Goal: Entertainment & Leisure: Consume media (video, audio)

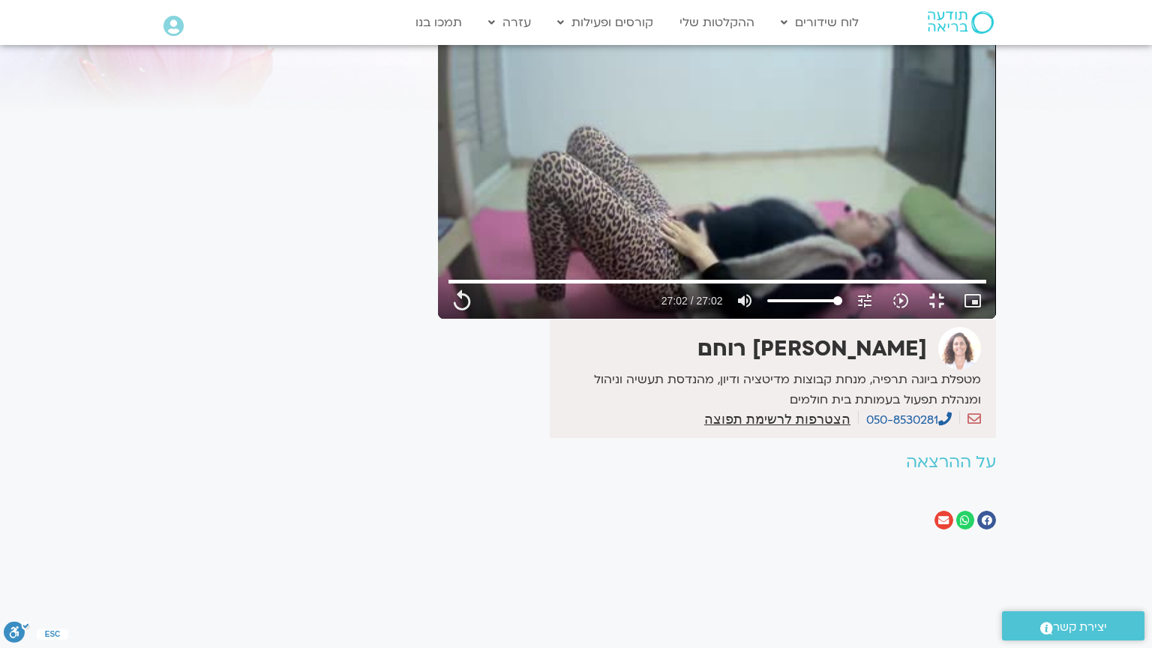
drag, startPoint x: 248, startPoint y: 468, endPoint x: 245, endPoint y: 456, distance: 12.4
click at [438, 319] on div "Skip Ad 3:27 replay 27:02 / 27:02 volume_up Mute tune Resolution Auto 240p slow…" at bounding box center [717, 162] width 558 height 314
click at [955, 319] on button "fullscreen_exit" at bounding box center [937, 301] width 36 height 36
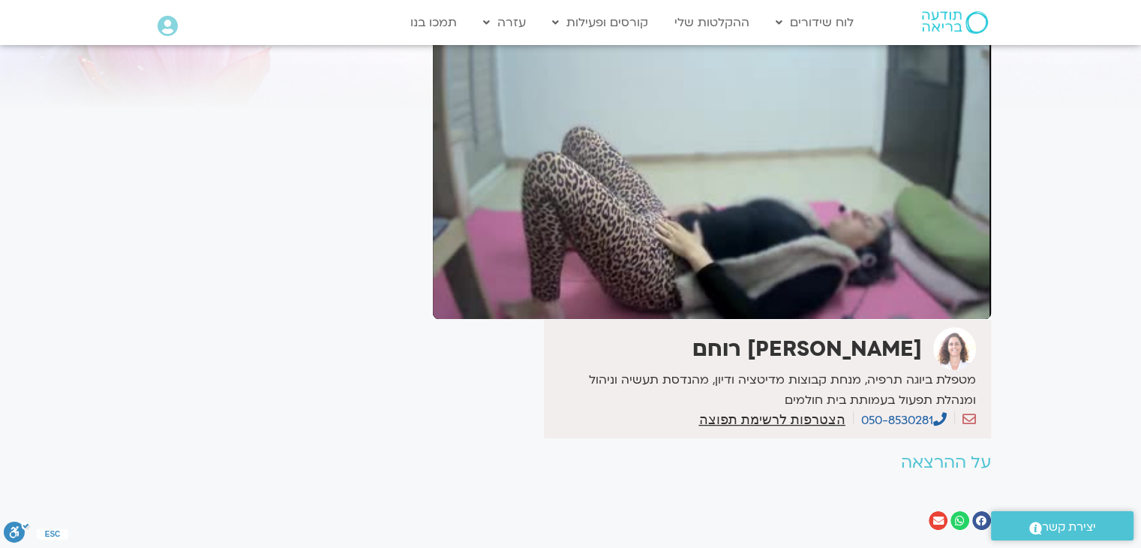
type input "11.025366"
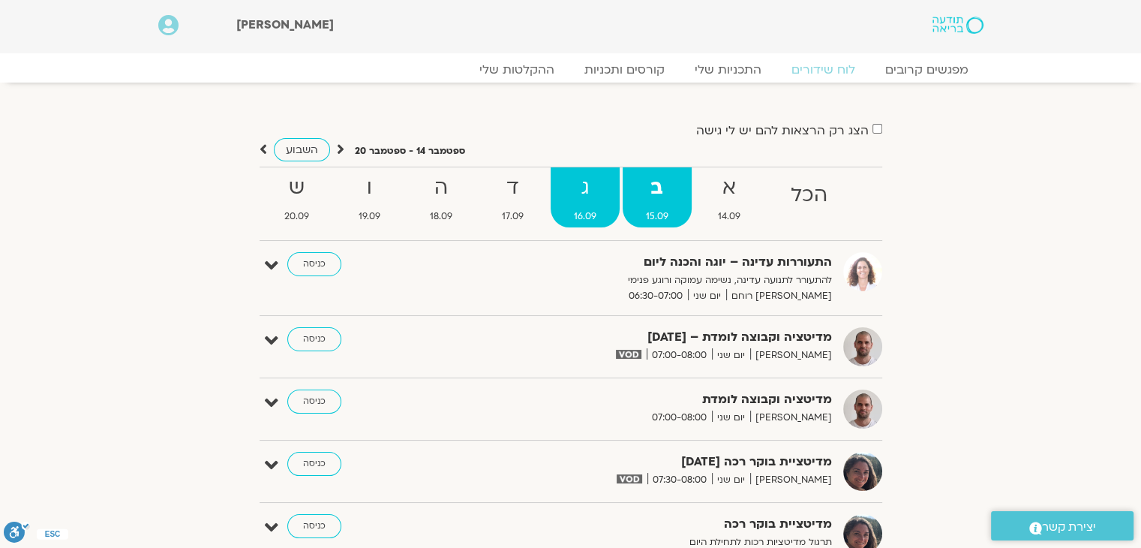
click at [571, 195] on strong "ג" at bounding box center [585, 188] width 69 height 34
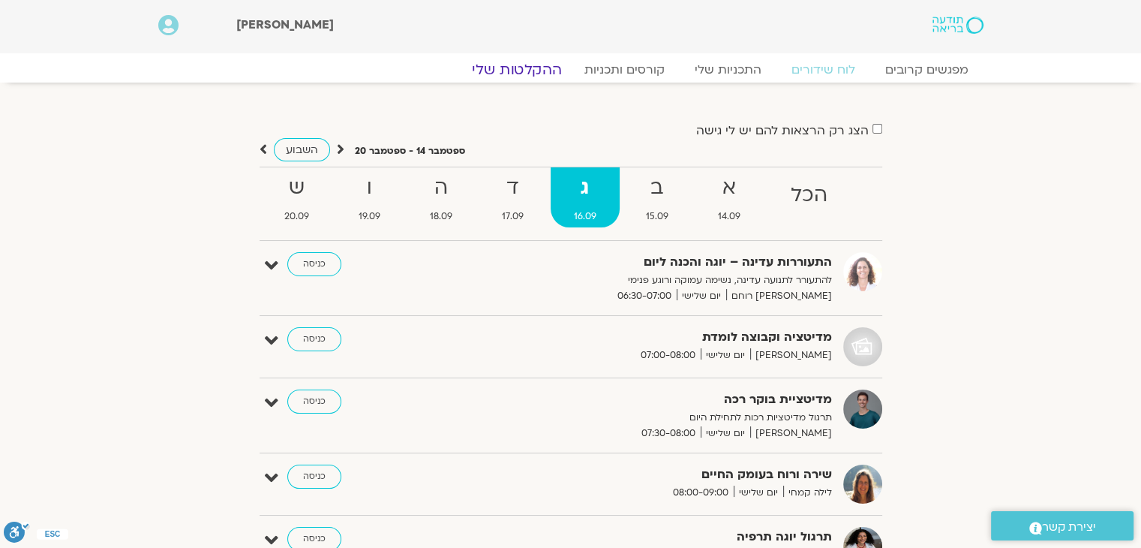
click at [532, 66] on link "ההקלטות שלי" at bounding box center [517, 70] width 126 height 18
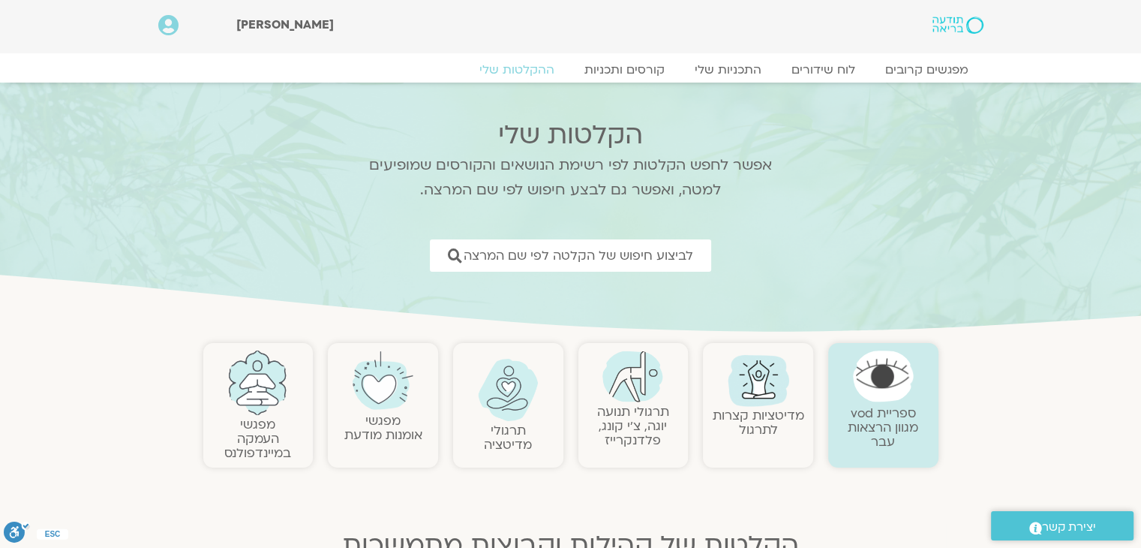
click at [636, 410] on link "תרגולי תנועה יוגה, צ׳י קונג, פלדנקרייז" at bounding box center [633, 426] width 72 height 46
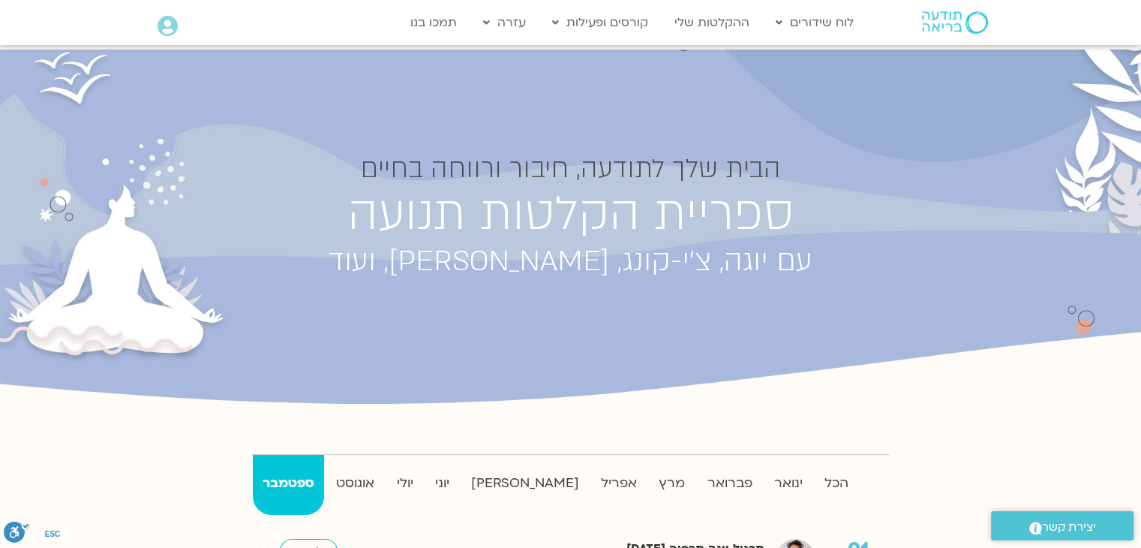
scroll to position [75, 0]
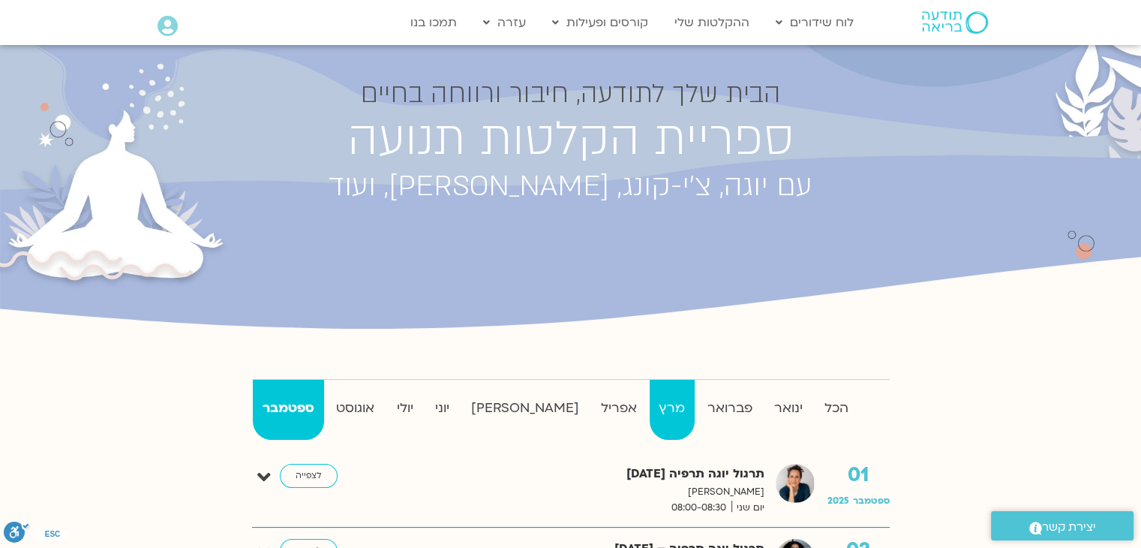
click at [656, 415] on strong "מרץ" at bounding box center [672, 408] width 45 height 23
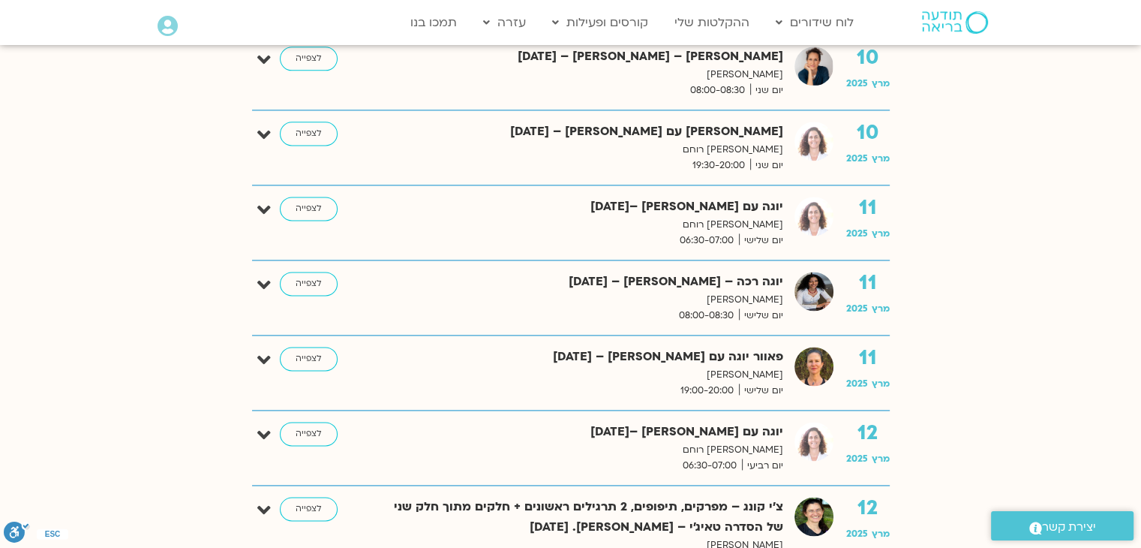
scroll to position [2100, 0]
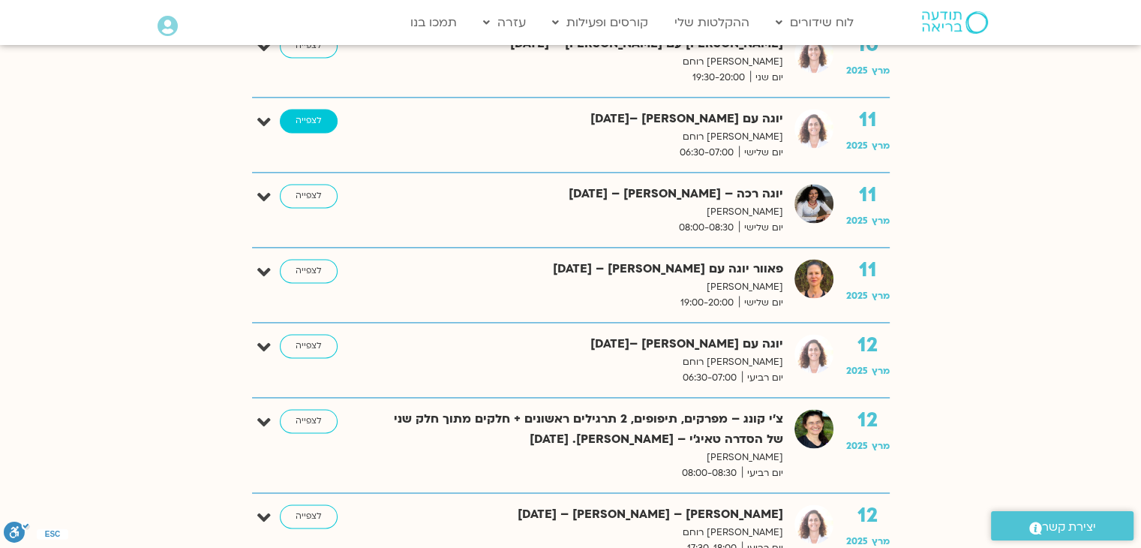
click at [310, 109] on link "לצפייה" at bounding box center [309, 121] width 58 height 24
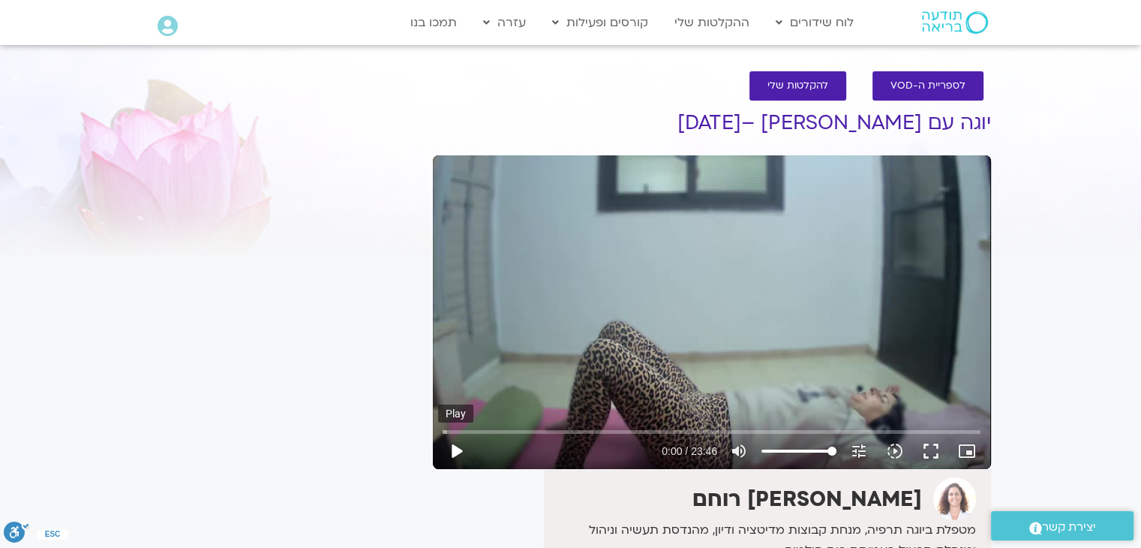
click at [453, 449] on button "play_arrow" at bounding box center [456, 451] width 36 height 36
click at [521, 397] on div "Skip Ad 0:24 pause 0:09 / 23:46 volume_up Mute tune Resolution Auto 360p slow_m…" at bounding box center [712, 312] width 558 height 314
click at [443, 431] on input "Seek" at bounding box center [712, 431] width 538 height 9
click at [614, 383] on div "Skip Ad 0:00 play_arrow 0:00 / 23:46 volume_up Mute tune Resolution Auto 360p s…" at bounding box center [712, 312] width 558 height 314
drag, startPoint x: 458, startPoint y: 434, endPoint x: 430, endPoint y: 433, distance: 28.5
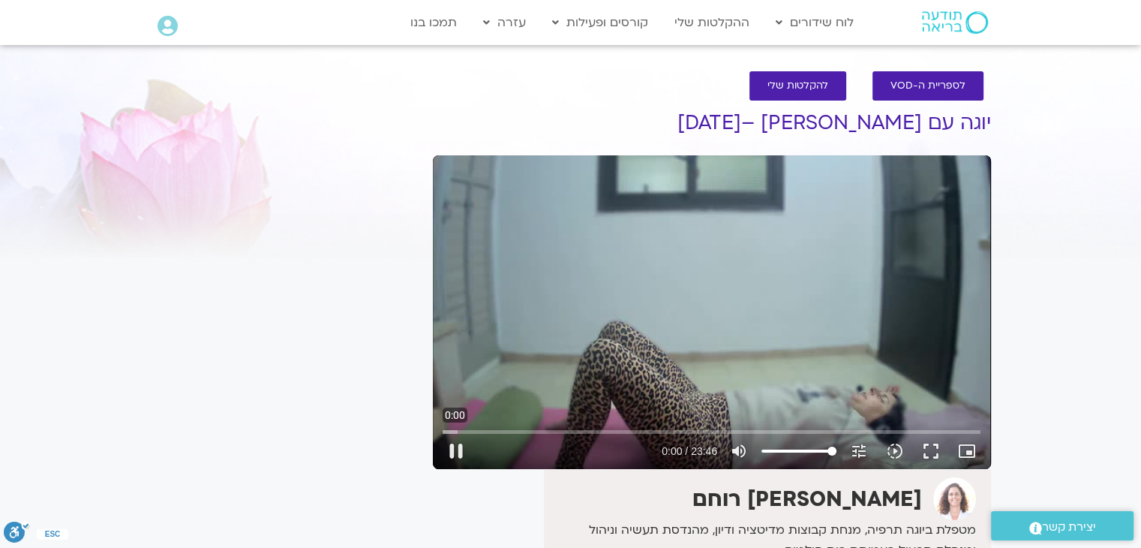
click at [443, 433] on input "Seek" at bounding box center [712, 431] width 538 height 9
click at [496, 326] on div "Skip Ad 1:29 pause 0:01 / 23:46 volume_up Mute tune Resolution Auto 360p slow_m…" at bounding box center [712, 312] width 558 height 314
click at [929, 445] on button "fullscreen" at bounding box center [931, 451] width 36 height 36
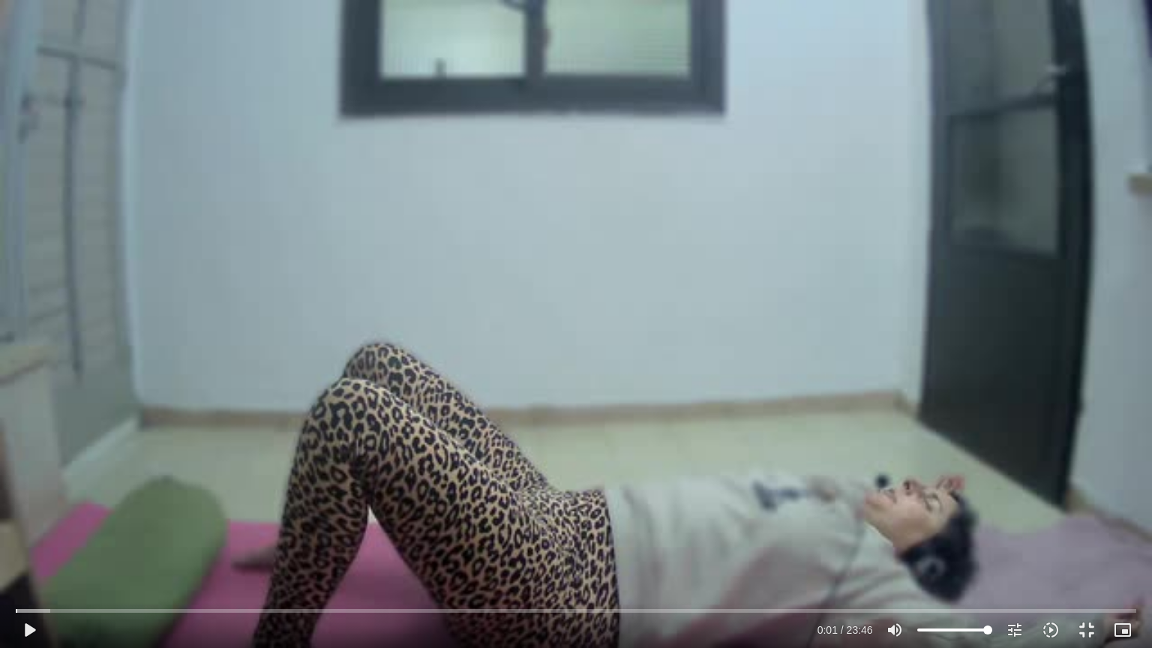
click at [1011, 80] on div "Skip Ad 0:00 play_arrow 0:01 / 23:46 volume_up Mute tune Resolution Auto 360p s…" at bounding box center [576, 324] width 1152 height 648
drag, startPoint x: 543, startPoint y: 344, endPoint x: 470, endPoint y: 347, distance: 73.5
click at [503, 350] on div "Skip Ad 0:00 pause 0:01 / 23:46 volume_up Mute tune Resolution Auto 360p slow_m…" at bounding box center [576, 324] width 1152 height 648
type input "1.629867"
click at [1088, 547] on button "fullscreen_exit" at bounding box center [1087, 630] width 36 height 36
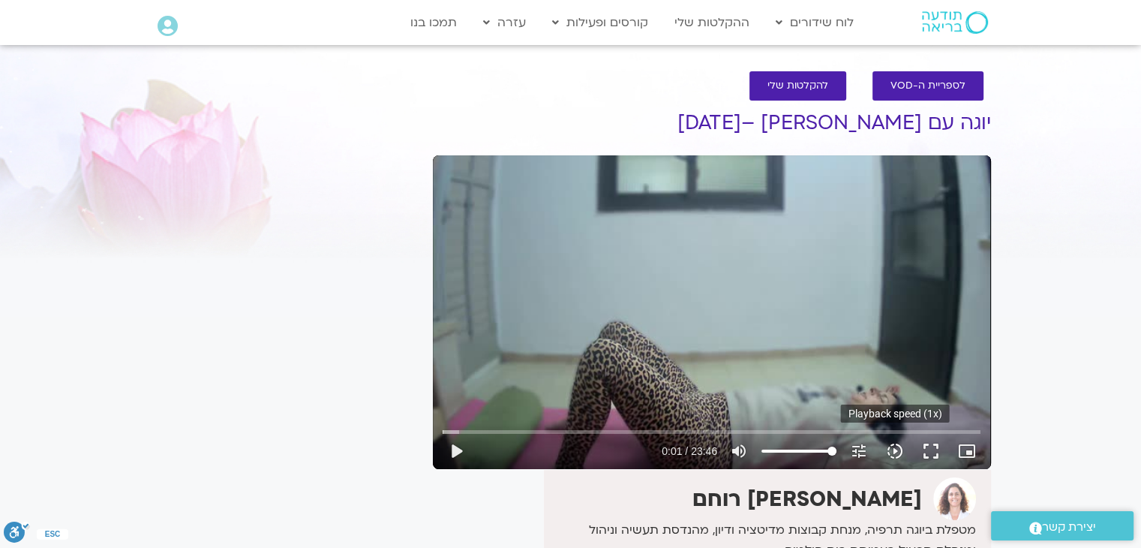
click at [893, 448] on icon "slow_motion_video" at bounding box center [895, 451] width 18 height 18
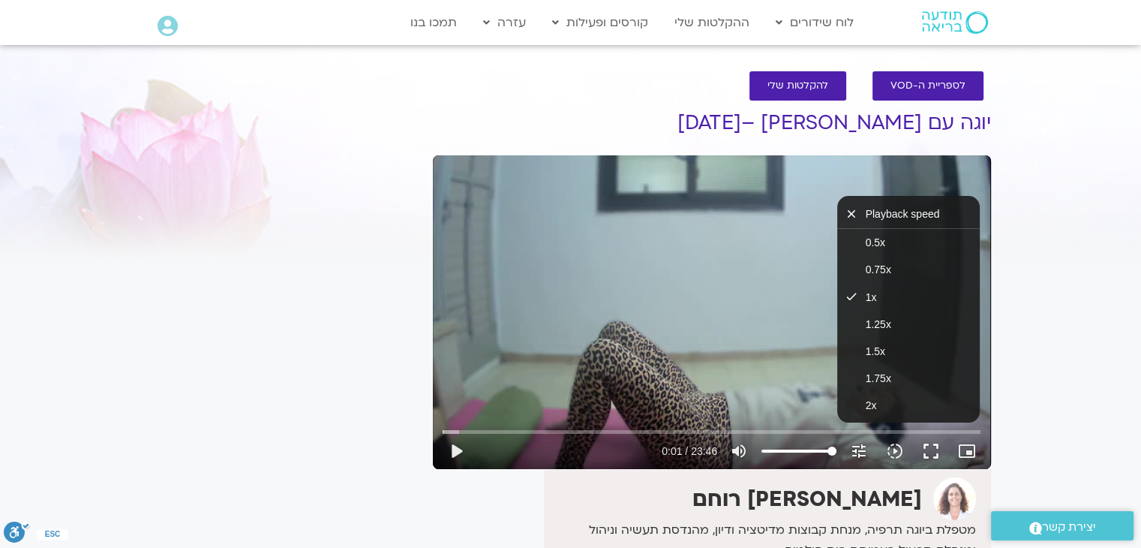
click at [861, 451] on icon "tune" at bounding box center [859, 451] width 18 height 18
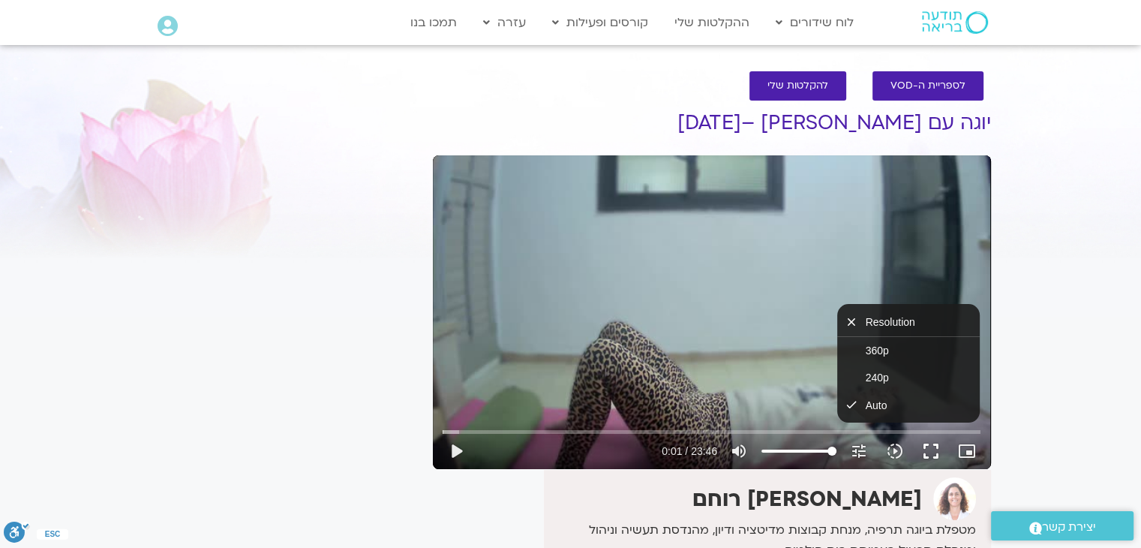
click at [931, 450] on button "fullscreen" at bounding box center [931, 451] width 36 height 36
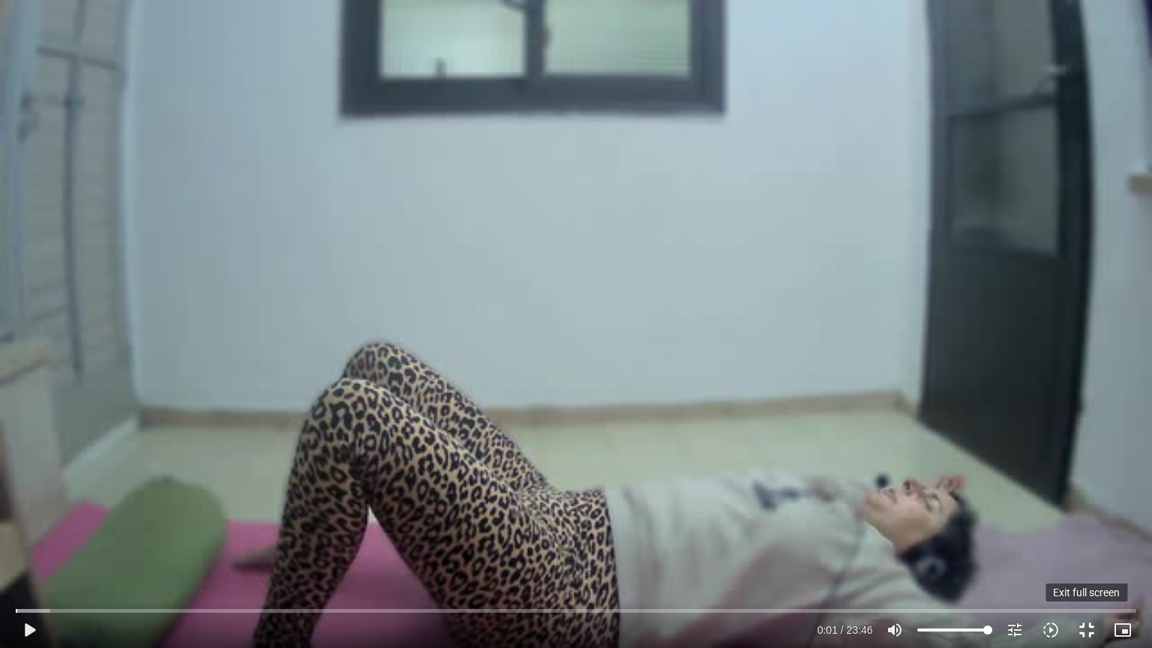
click at [1088, 547] on button "fullscreen_exit" at bounding box center [1087, 630] width 36 height 36
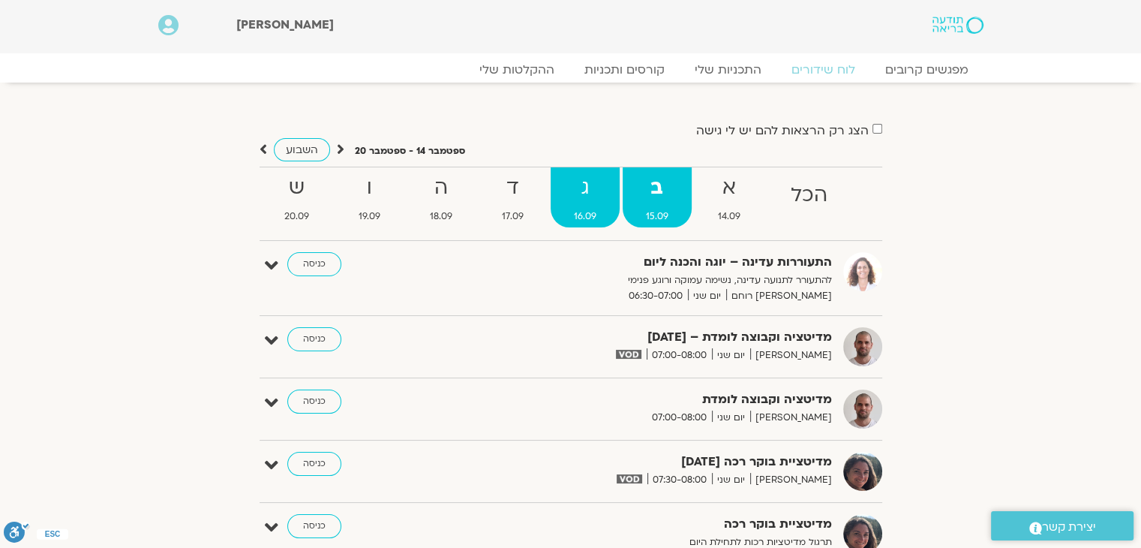
click at [573, 194] on strong "ג" at bounding box center [585, 188] width 69 height 34
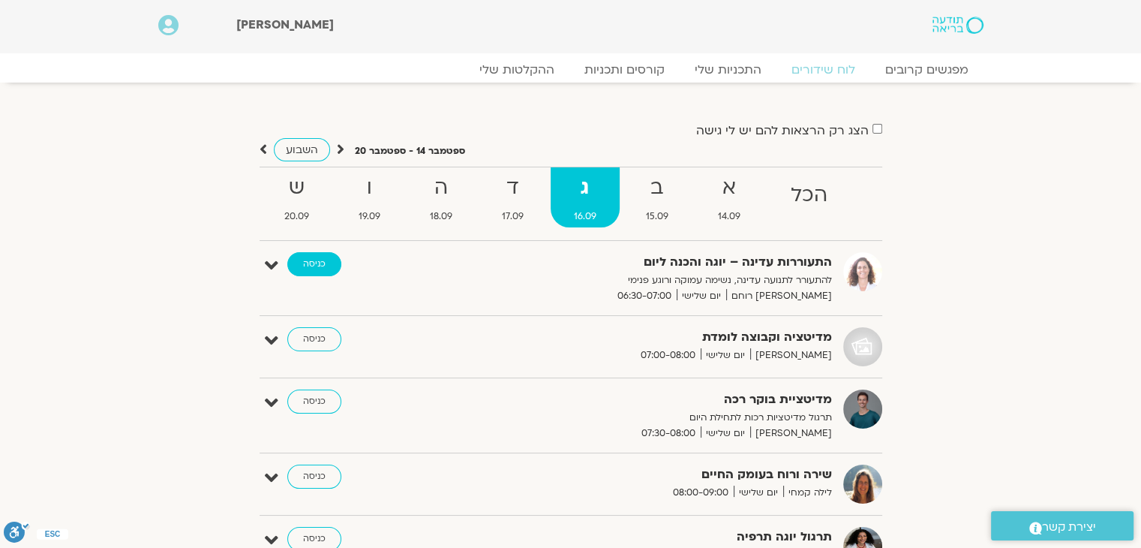
click at [321, 267] on link "כניסה" at bounding box center [314, 264] width 54 height 24
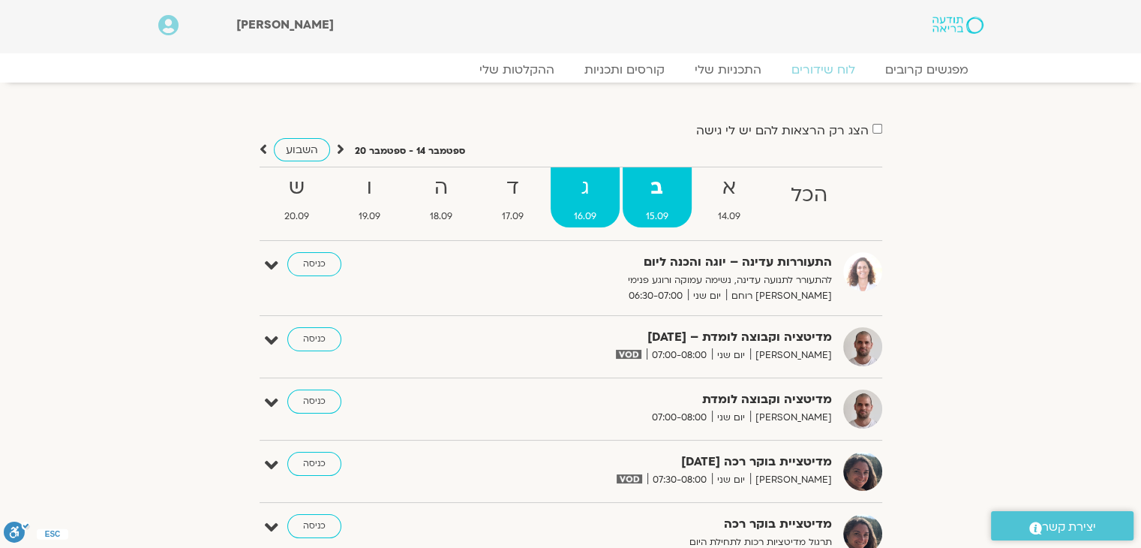
click at [581, 199] on strong "ג" at bounding box center [585, 188] width 69 height 34
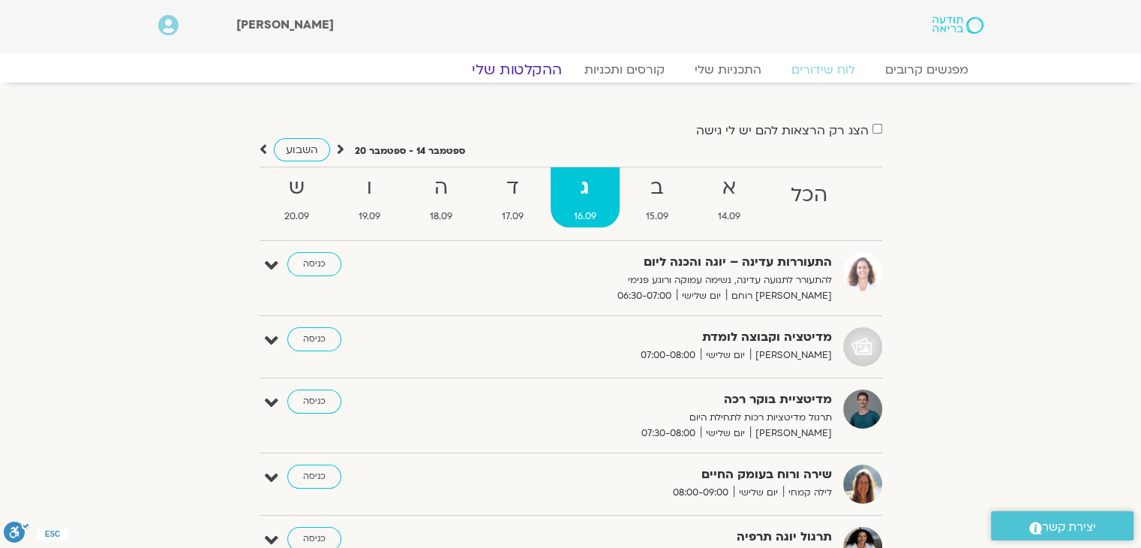
click at [520, 69] on link "ההקלטות שלי" at bounding box center [517, 70] width 126 height 18
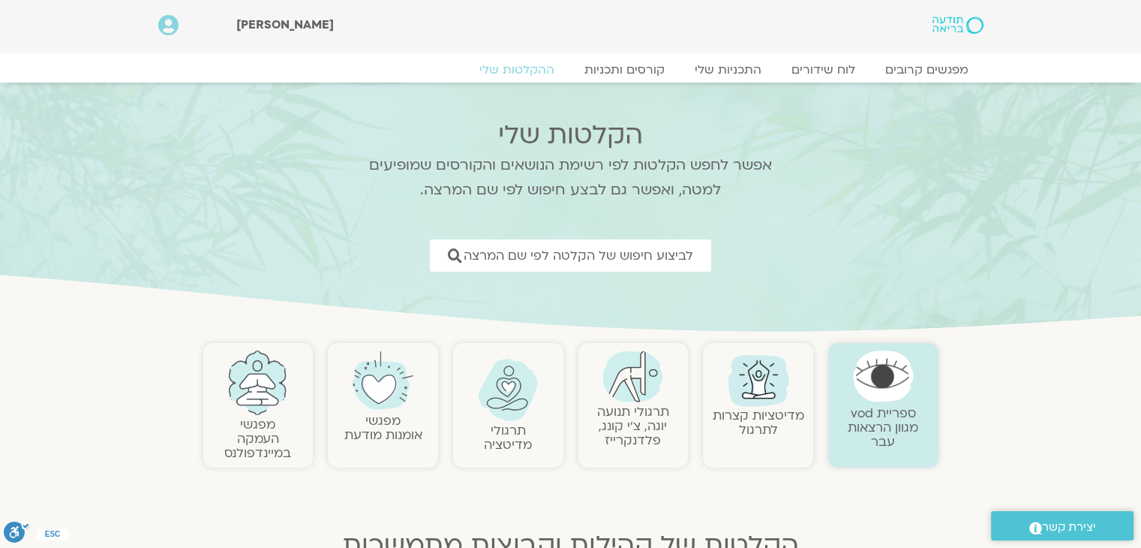
click at [611, 430] on link "תרגולי תנועה יוגה, צ׳י קונג, פלדנקרייז" at bounding box center [633, 426] width 72 height 46
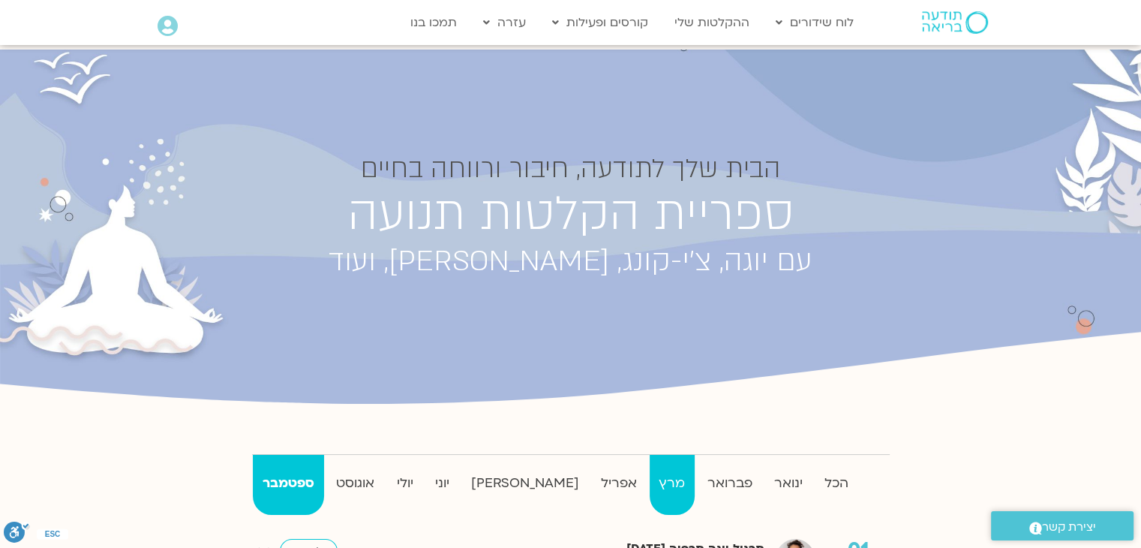
click at [650, 484] on strong "מרץ" at bounding box center [672, 483] width 45 height 23
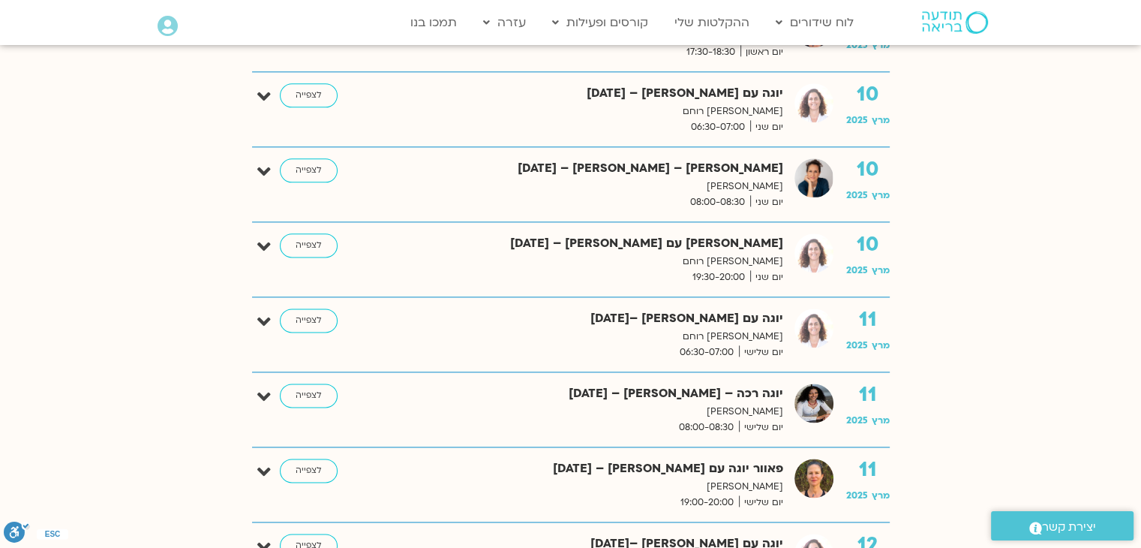
scroll to position [1875, 0]
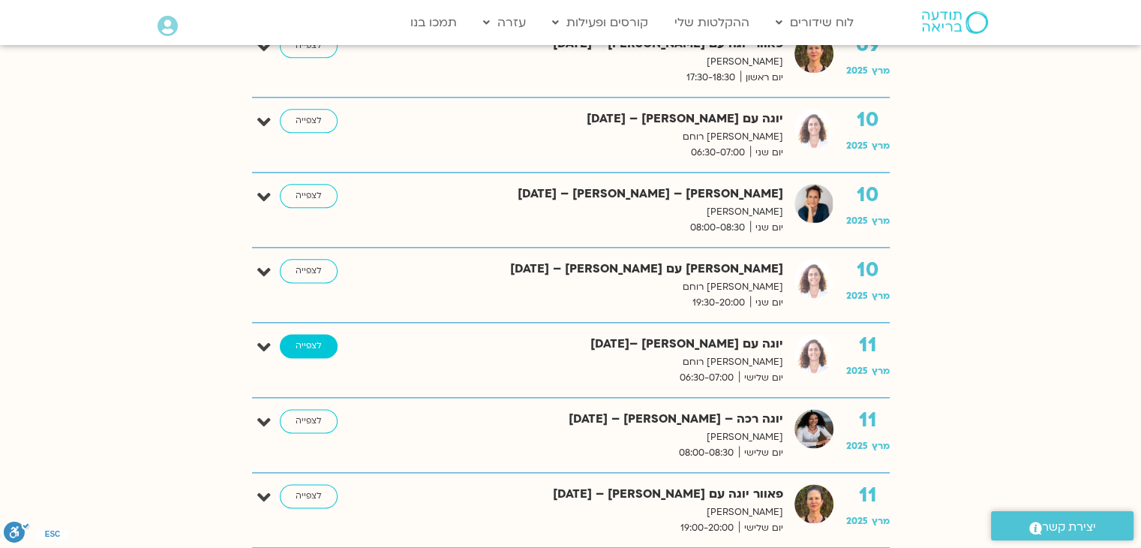
click at [314, 334] on link "לצפייה" at bounding box center [309, 346] width 58 height 24
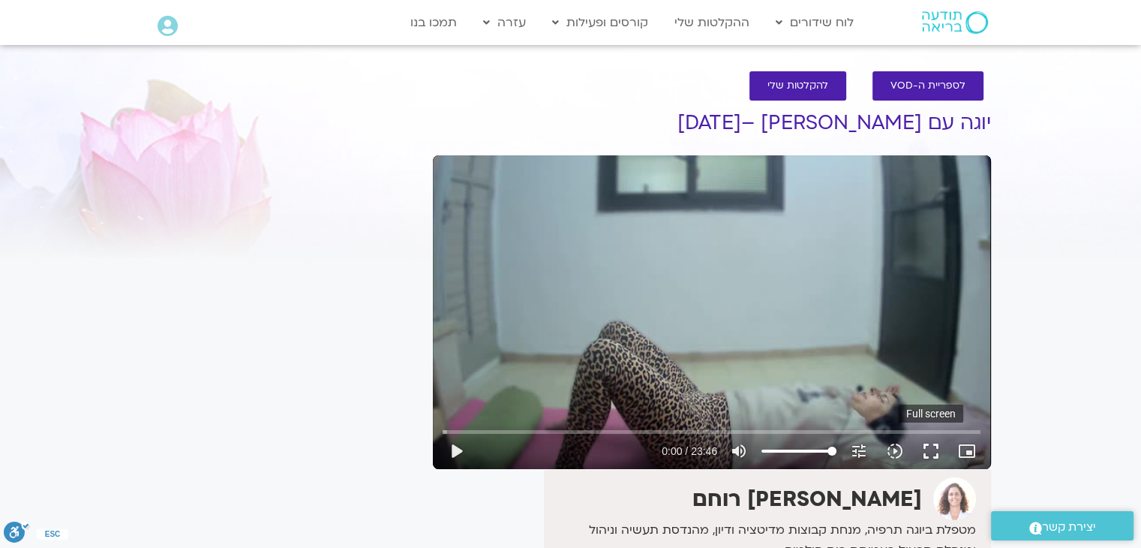
click at [933, 446] on button "fullscreen" at bounding box center [931, 451] width 36 height 36
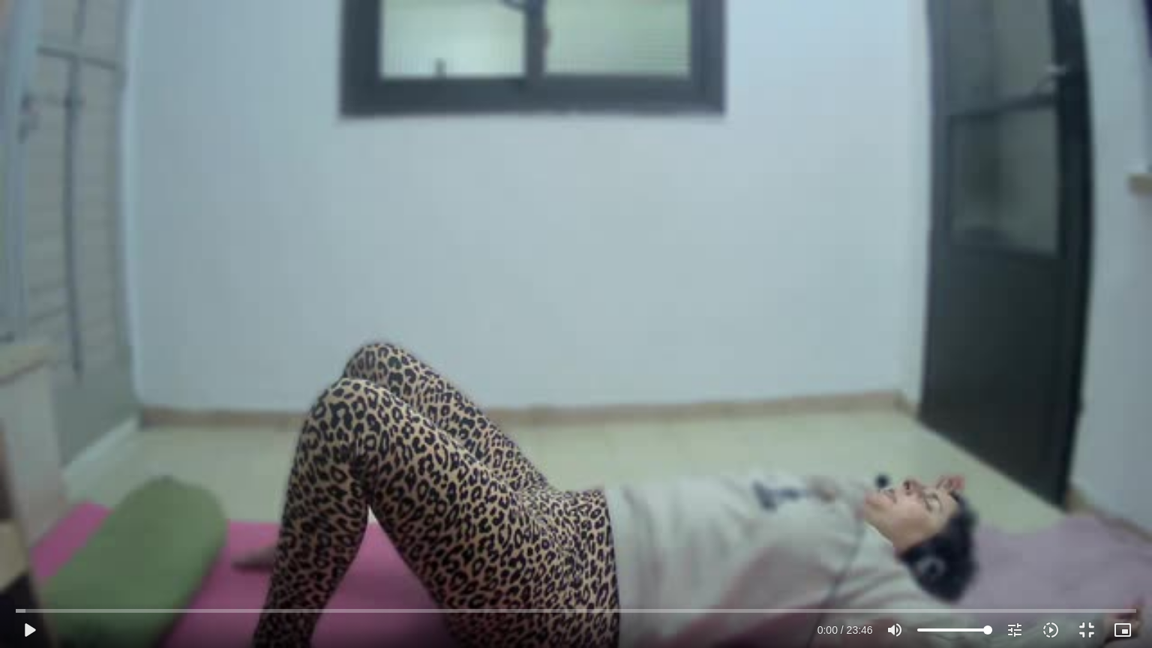
click at [406, 51] on div "Skip Ad 20:02 play_arrow 0:00 / 23:46 volume_up Mute tune Resolution Auto 360p …" at bounding box center [576, 324] width 1152 height 648
click at [27, 547] on button "pause" at bounding box center [29, 630] width 36 height 36
click at [1092, 66] on div "Skip Ad 20:02 play_arrow 0:03 / 23:46 volume_up Mute tune Resolution Auto 360p …" at bounding box center [576, 324] width 1152 height 648
click at [16, 547] on input "Seek" at bounding box center [576, 610] width 1120 height 9
click at [1086, 547] on button "fullscreen_exit" at bounding box center [1087, 630] width 36 height 36
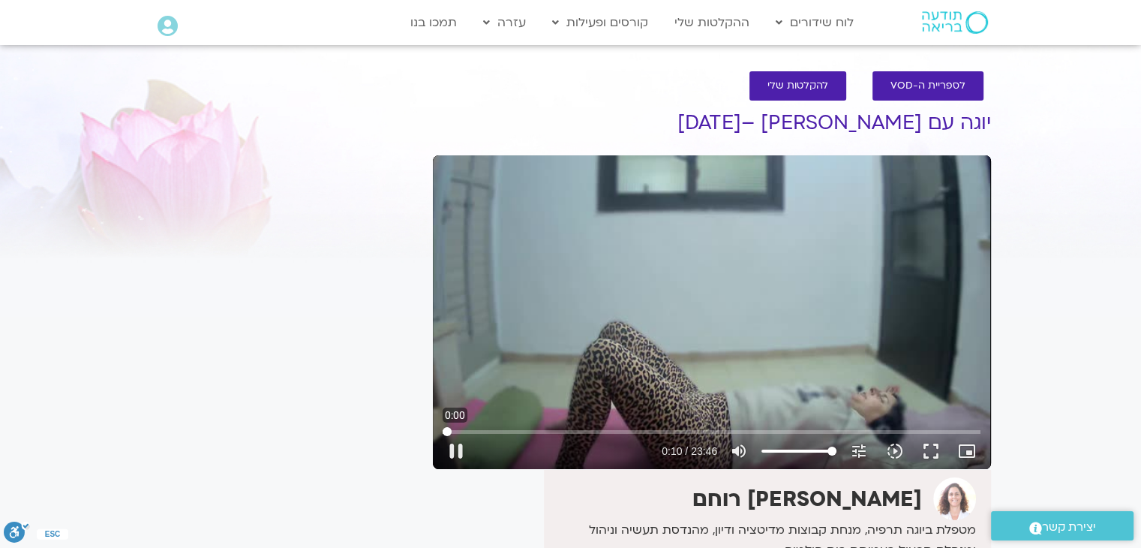
click at [444, 431] on input "Seek" at bounding box center [712, 431] width 538 height 9
drag, startPoint x: 461, startPoint y: 446, endPoint x: 438, endPoint y: 446, distance: 22.5
click at [438, 446] on button "pause" at bounding box center [456, 451] width 36 height 36
type input "1.625679"
